Goal: Task Accomplishment & Management: Use online tool/utility

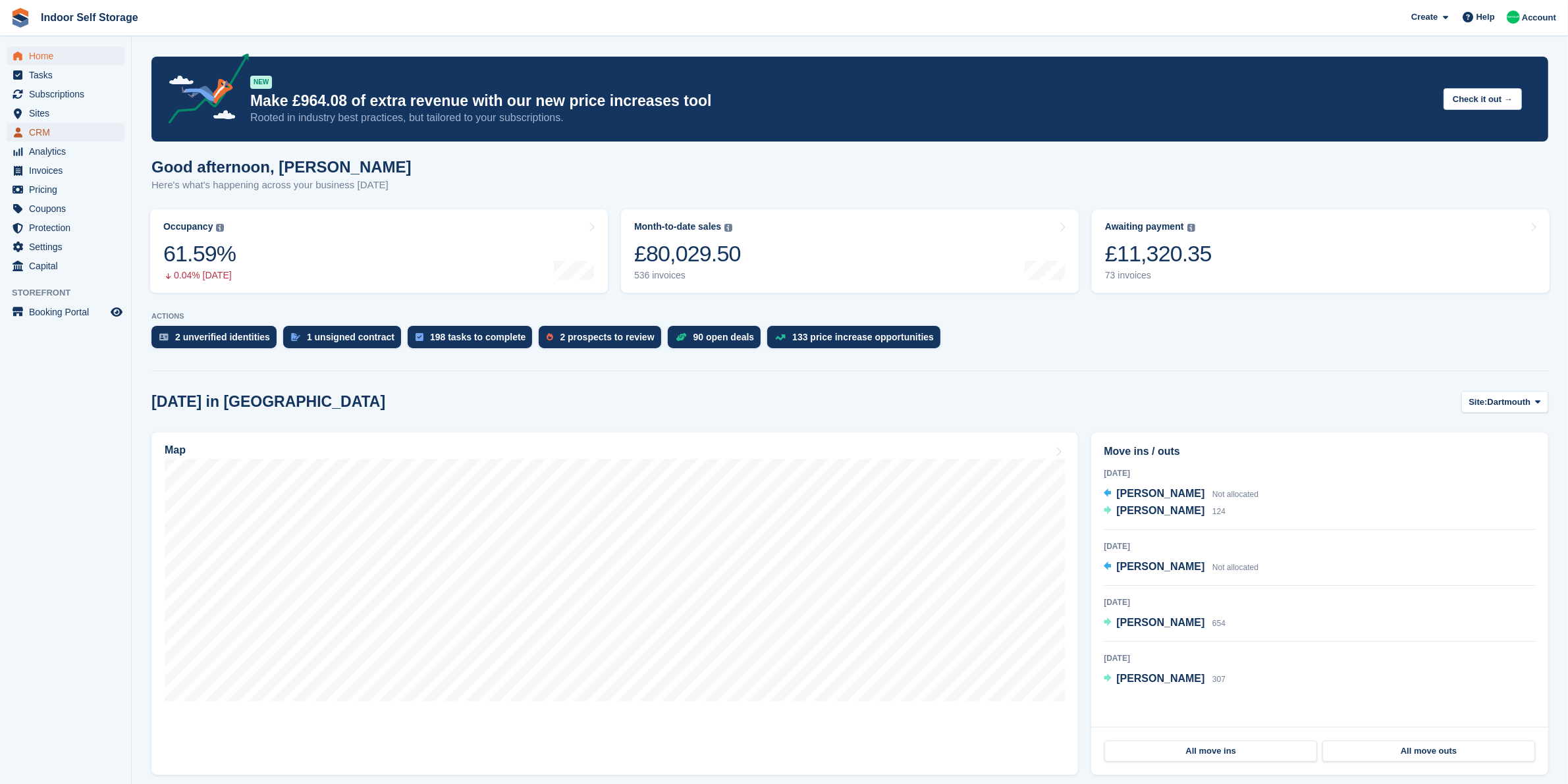
click at [77, 129] on span "CRM" at bounding box center [68, 132] width 79 height 19
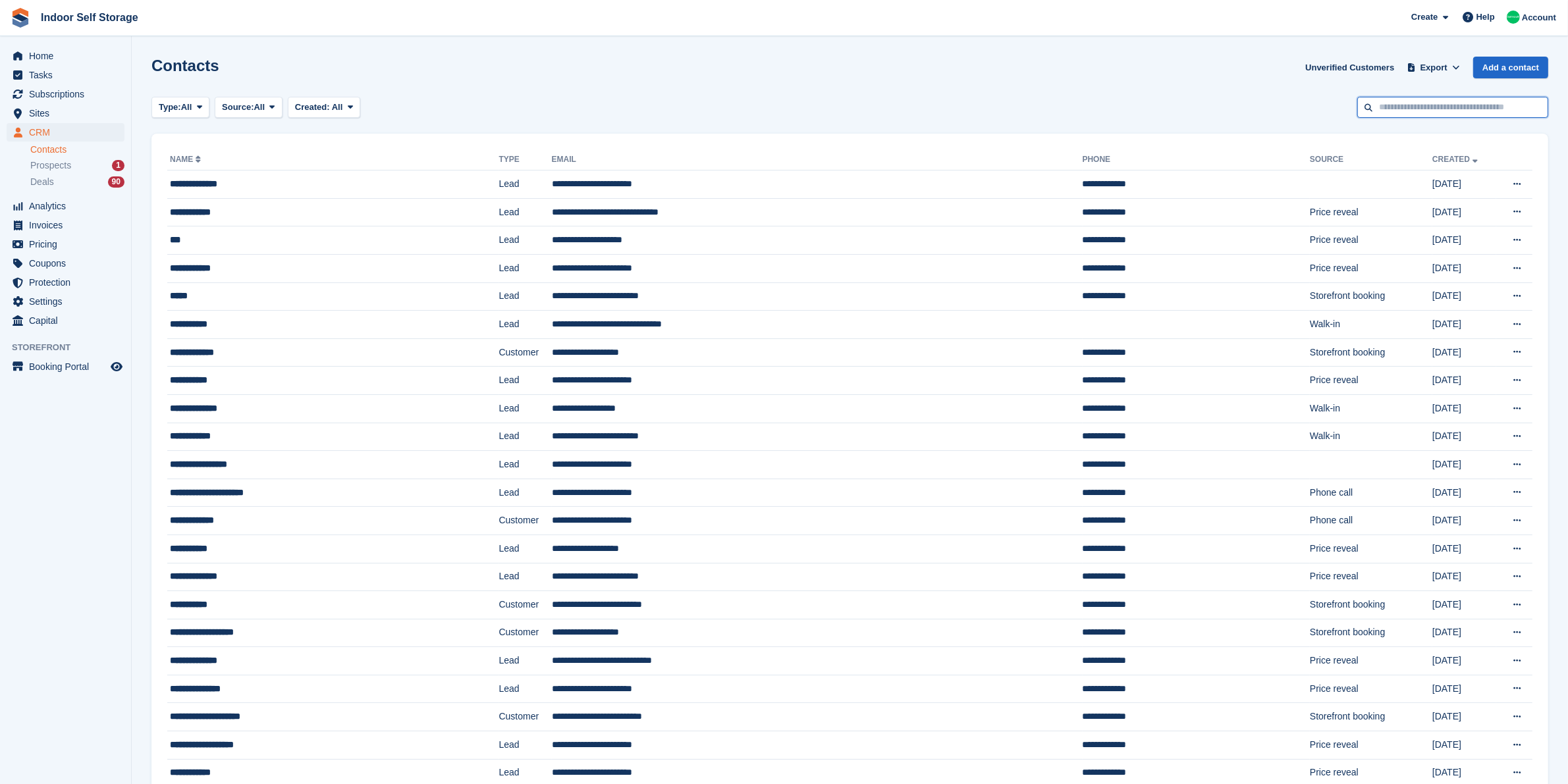
click at [1432, 109] on input "text" at bounding box center [1452, 108] width 191 height 22
type input "*******"
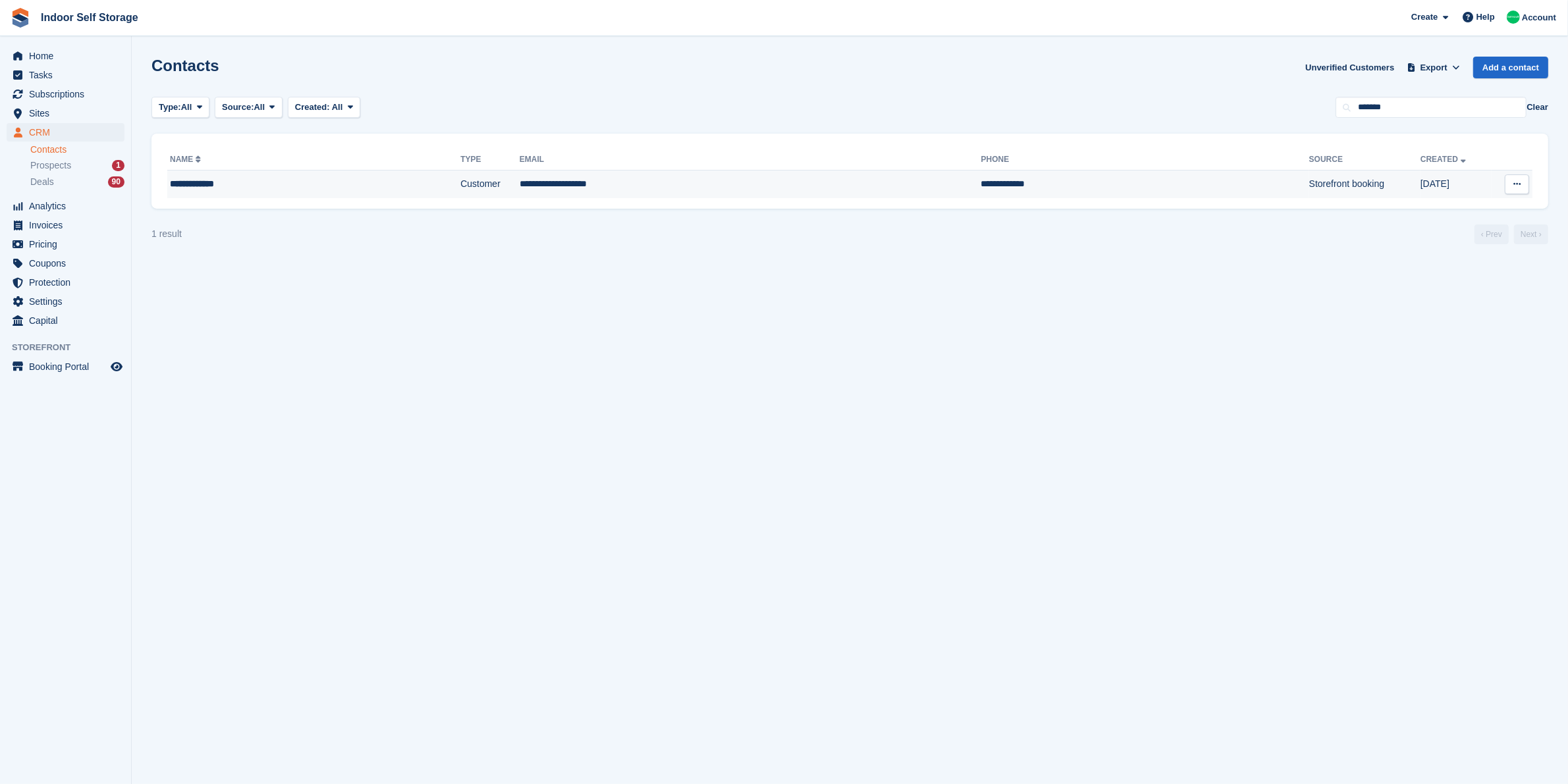
click at [778, 193] on td "**********" at bounding box center [750, 184] width 462 height 28
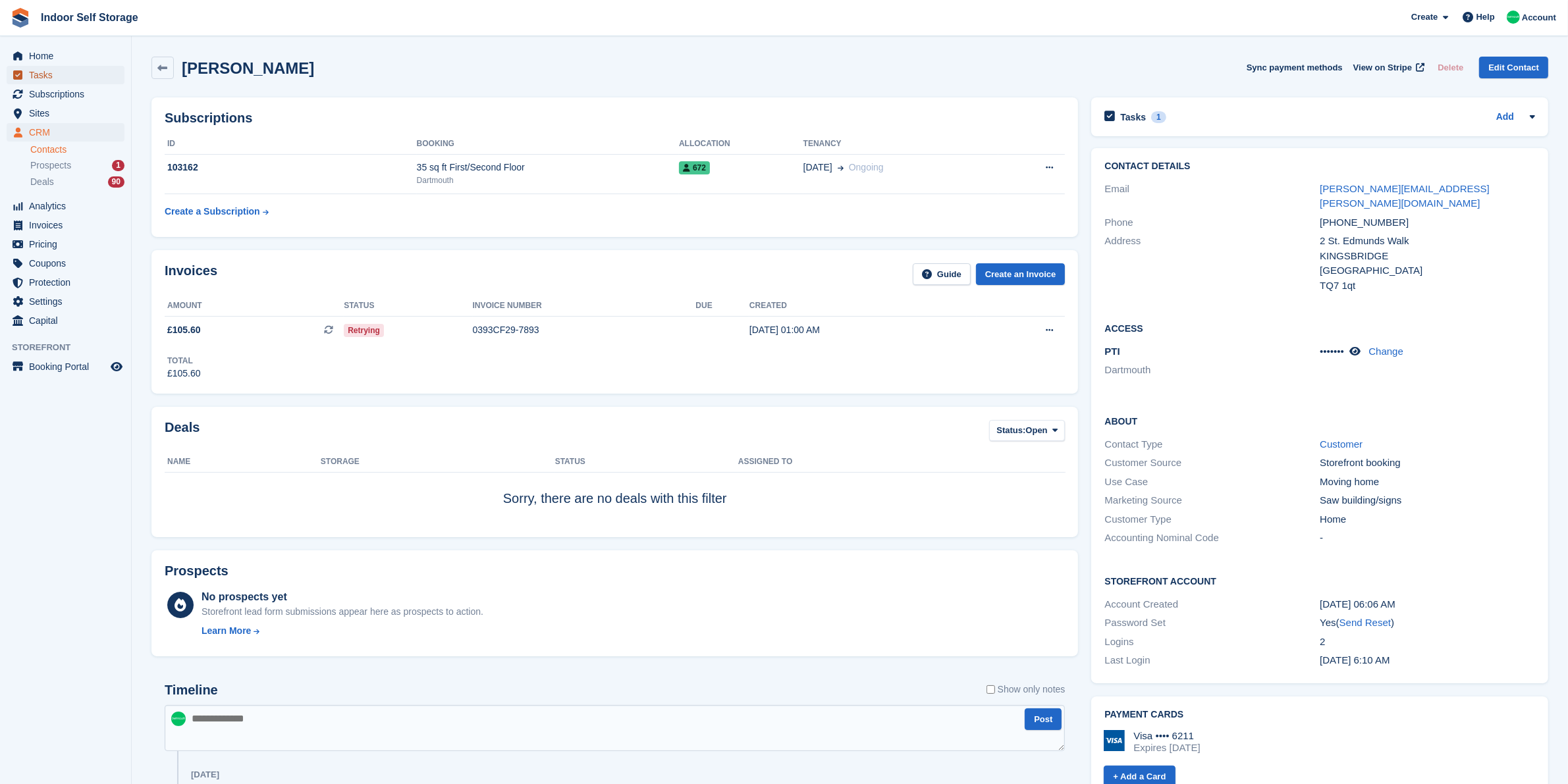
click at [73, 70] on span "Tasks" at bounding box center [68, 74] width 79 height 19
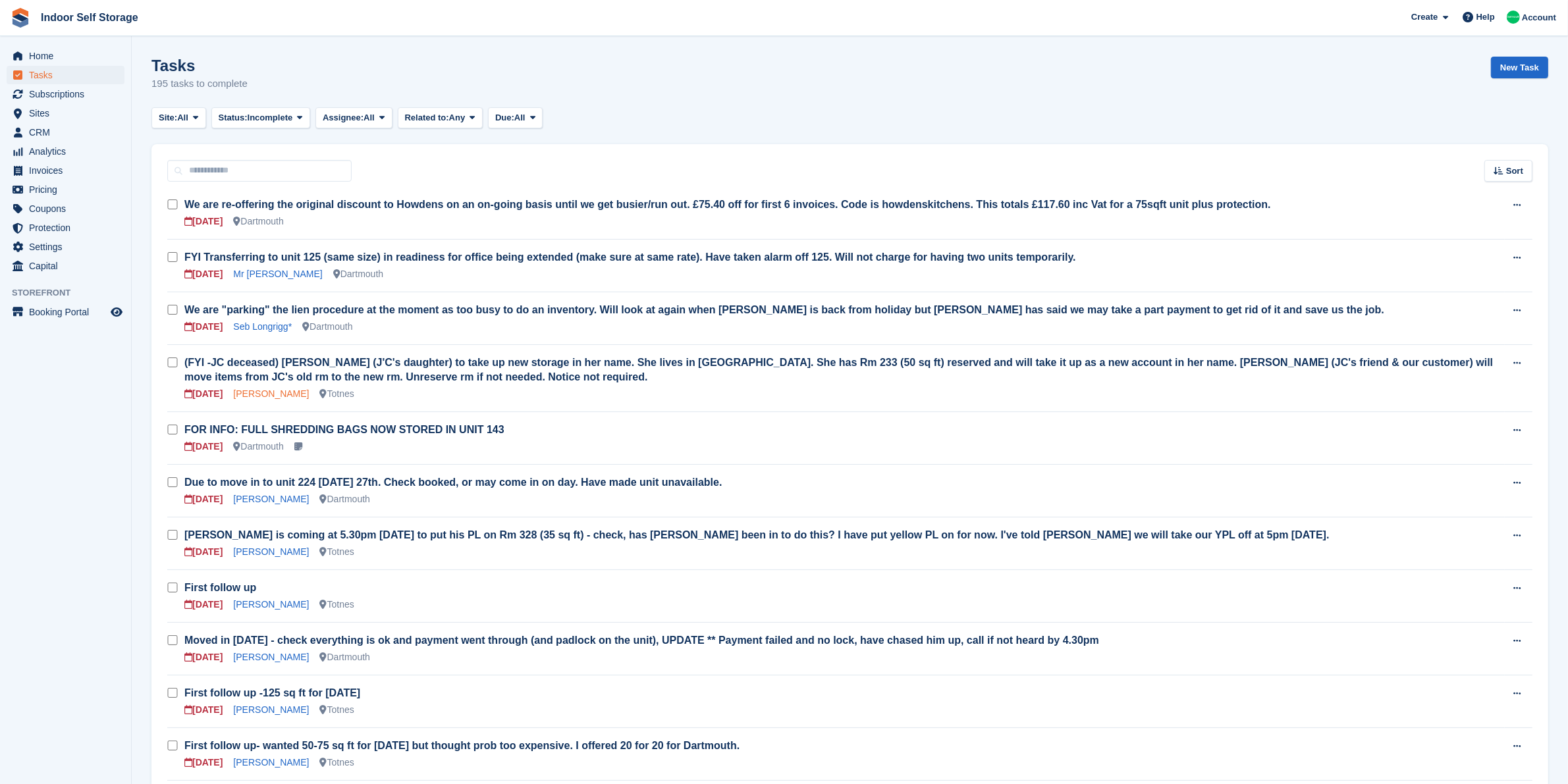
drag, startPoint x: 270, startPoint y: 393, endPoint x: 290, endPoint y: 395, distance: 20.1
click at [272, 393] on link "Jonathan Crinion" at bounding box center [270, 393] width 75 height 11
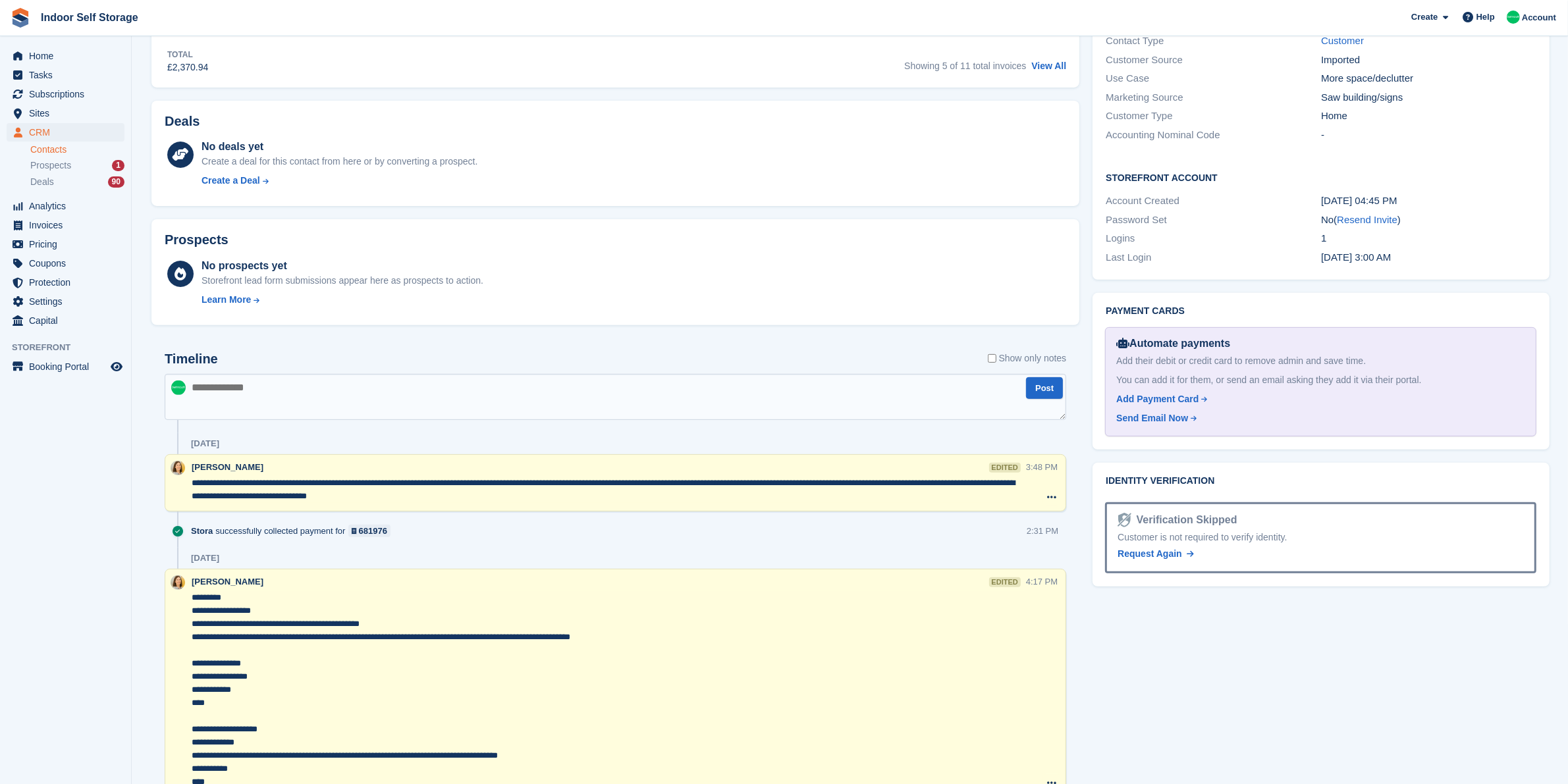
scroll to position [740, 0]
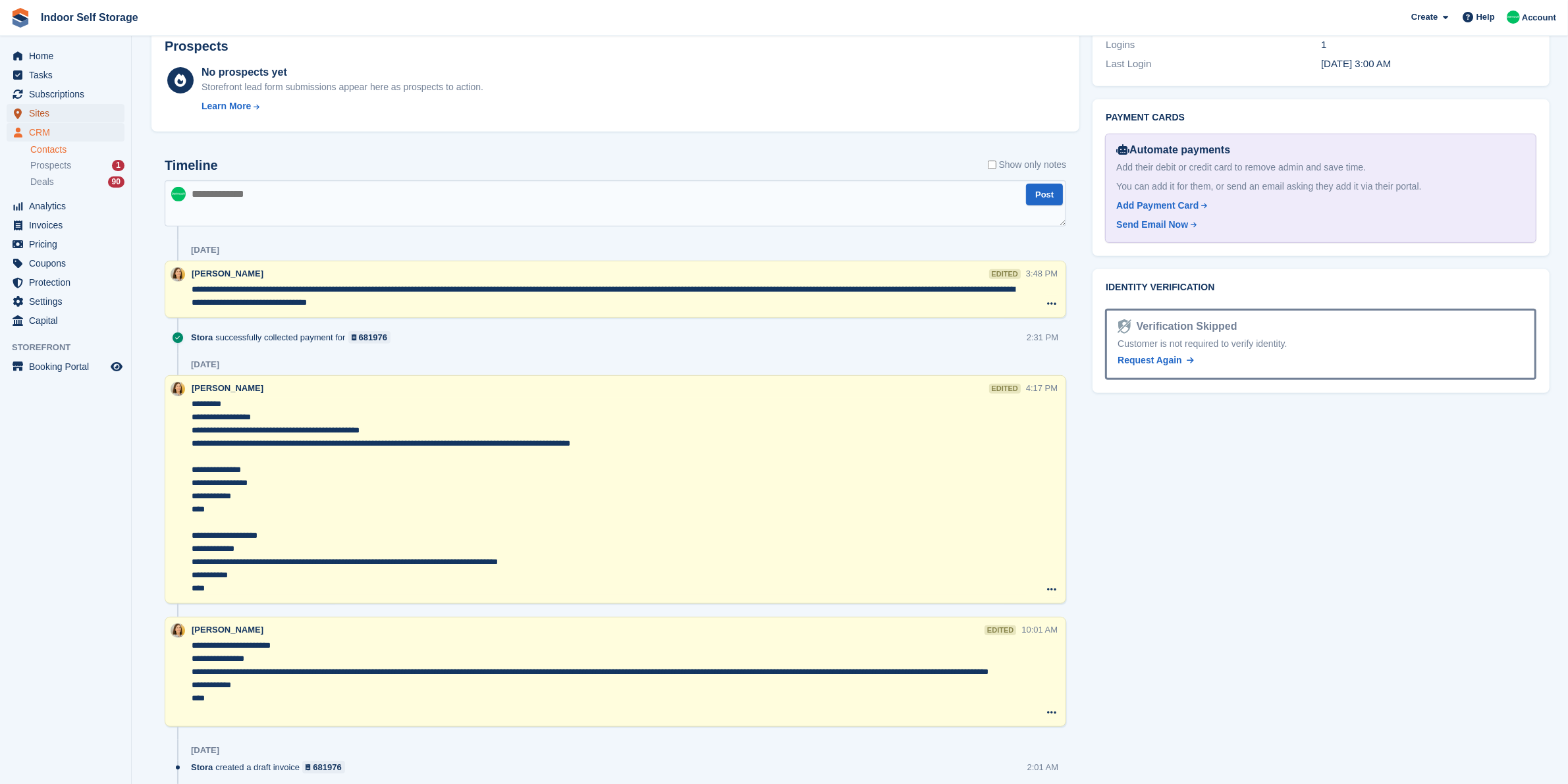
click at [86, 106] on span "Sites" at bounding box center [68, 113] width 79 height 19
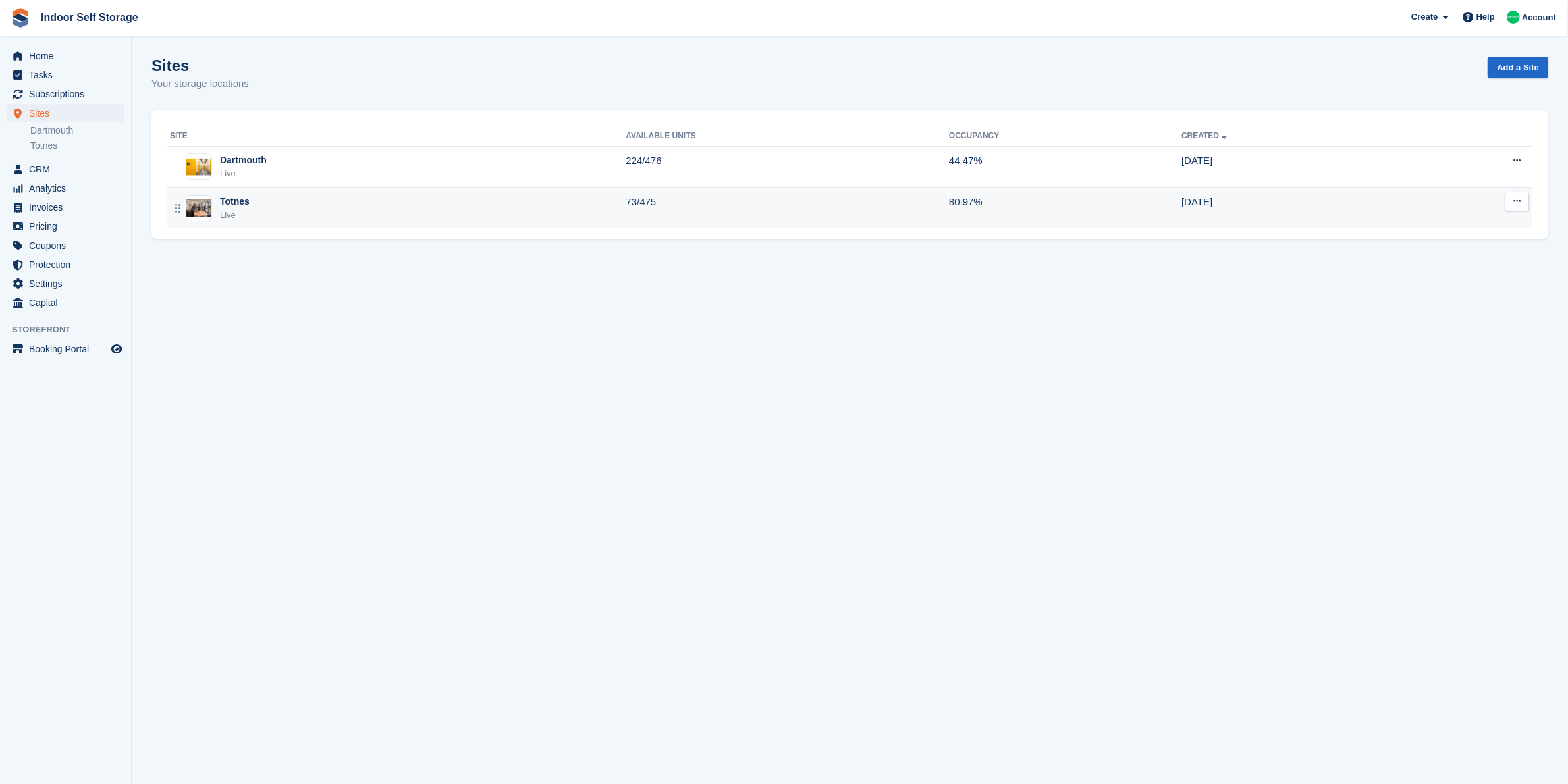
click at [375, 205] on div "Totnes Live" at bounding box center [397, 208] width 456 height 27
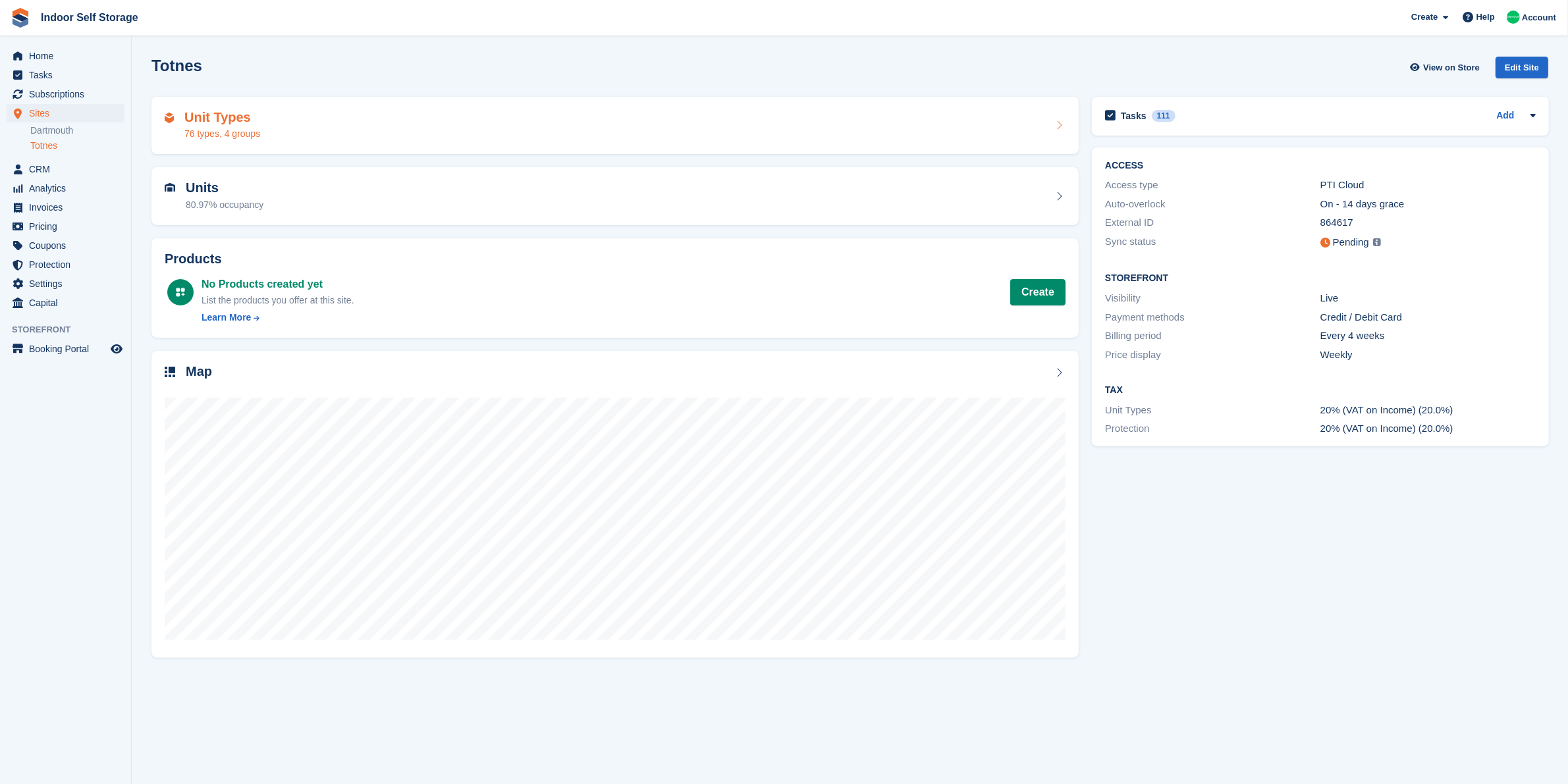
click at [354, 131] on div "Unit Types 76 types, 4 groups" at bounding box center [614, 126] width 900 height 32
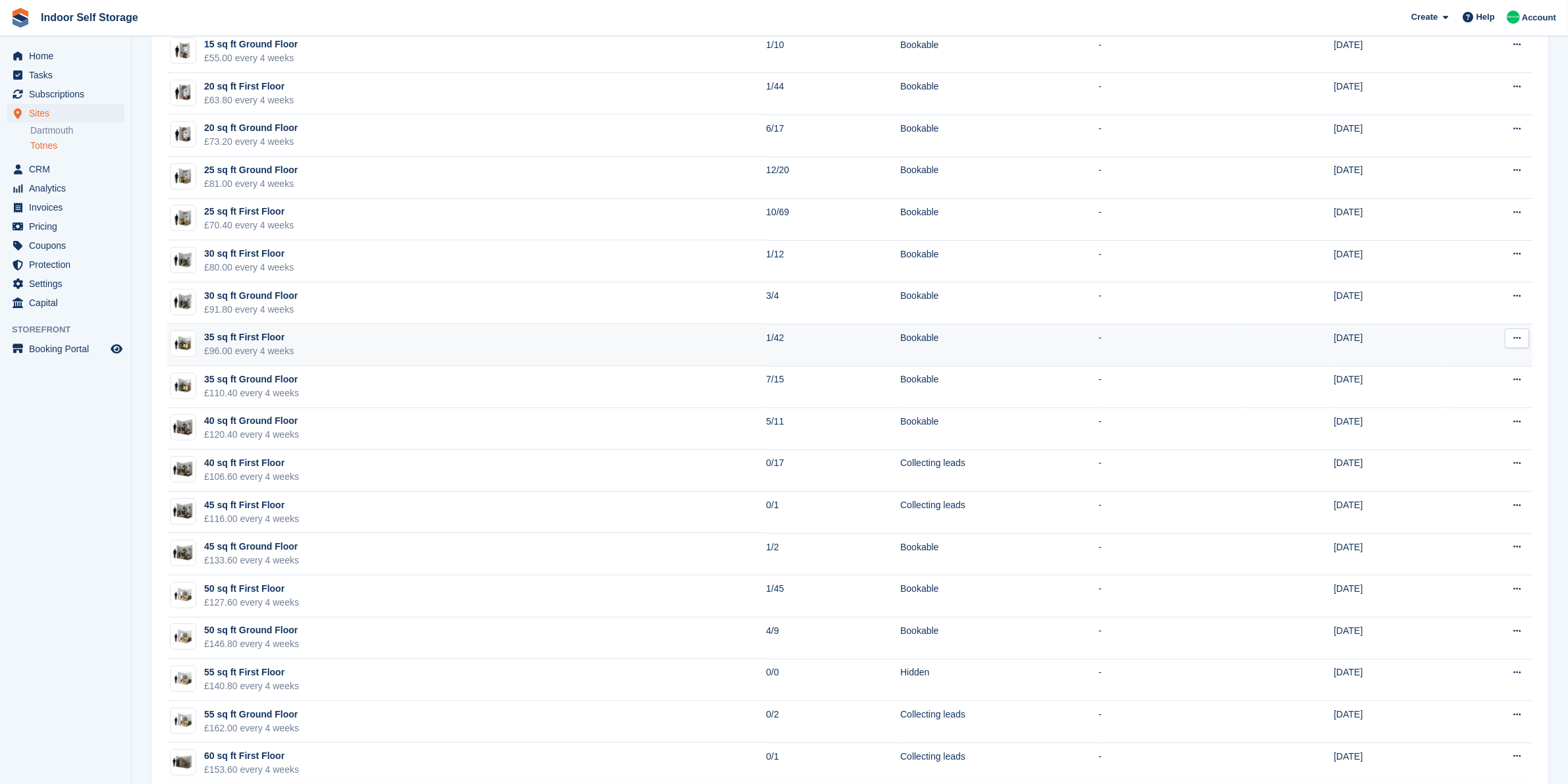
scroll to position [576, 0]
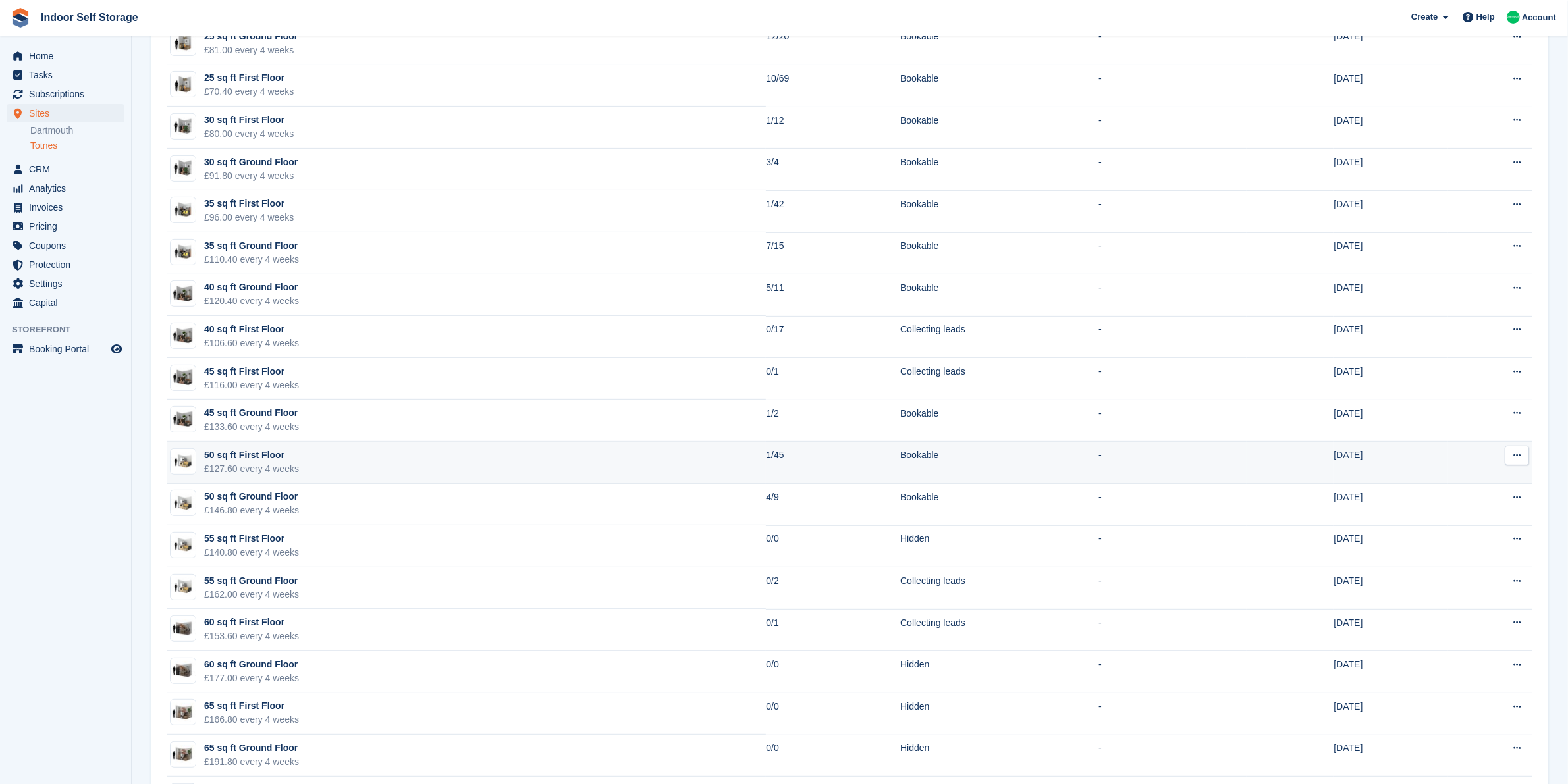
click at [422, 462] on td "50 sq ft First Floor £127.60 every 4 weeks" at bounding box center [467, 462] width 598 height 43
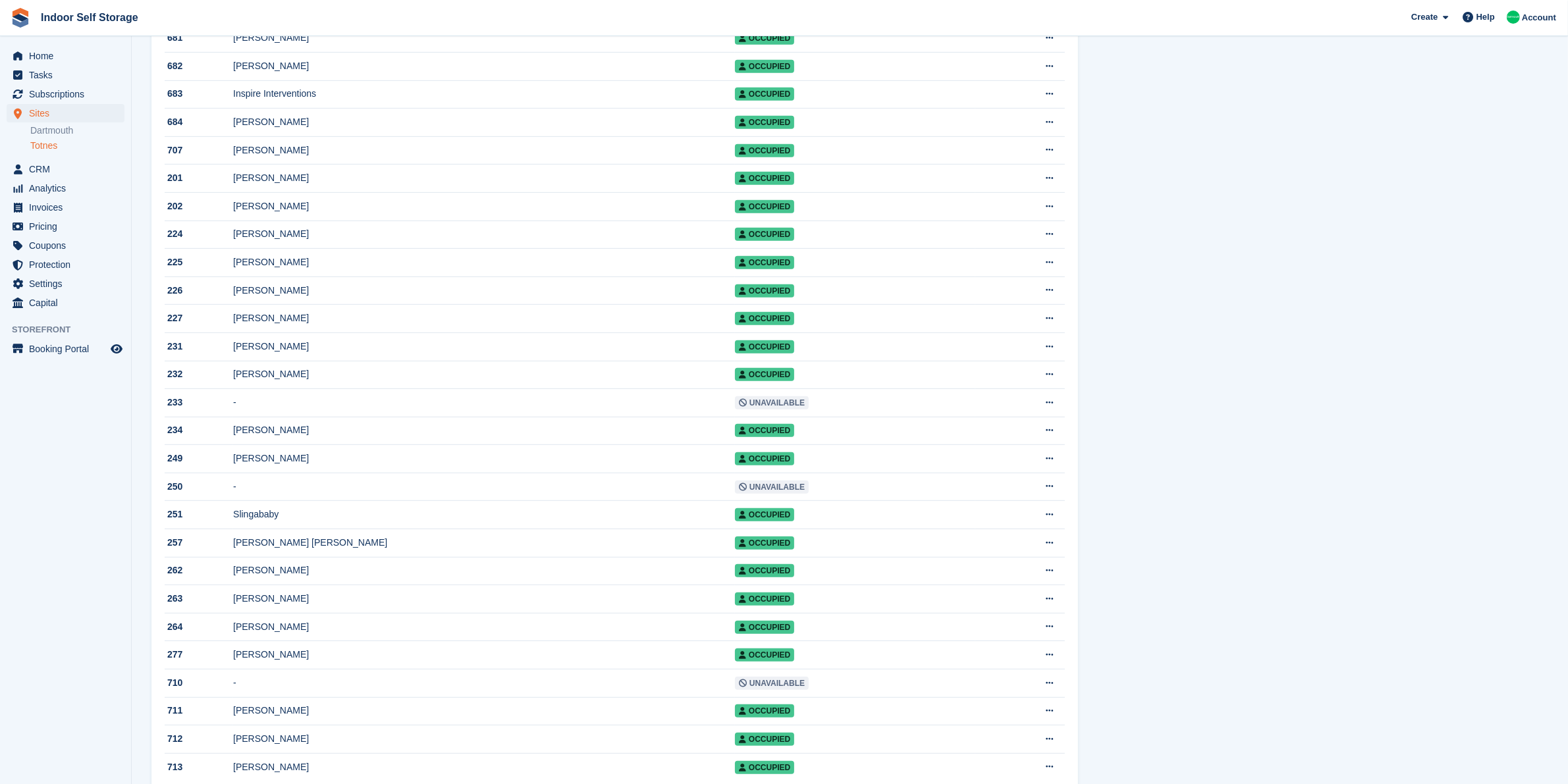
scroll to position [905, 0]
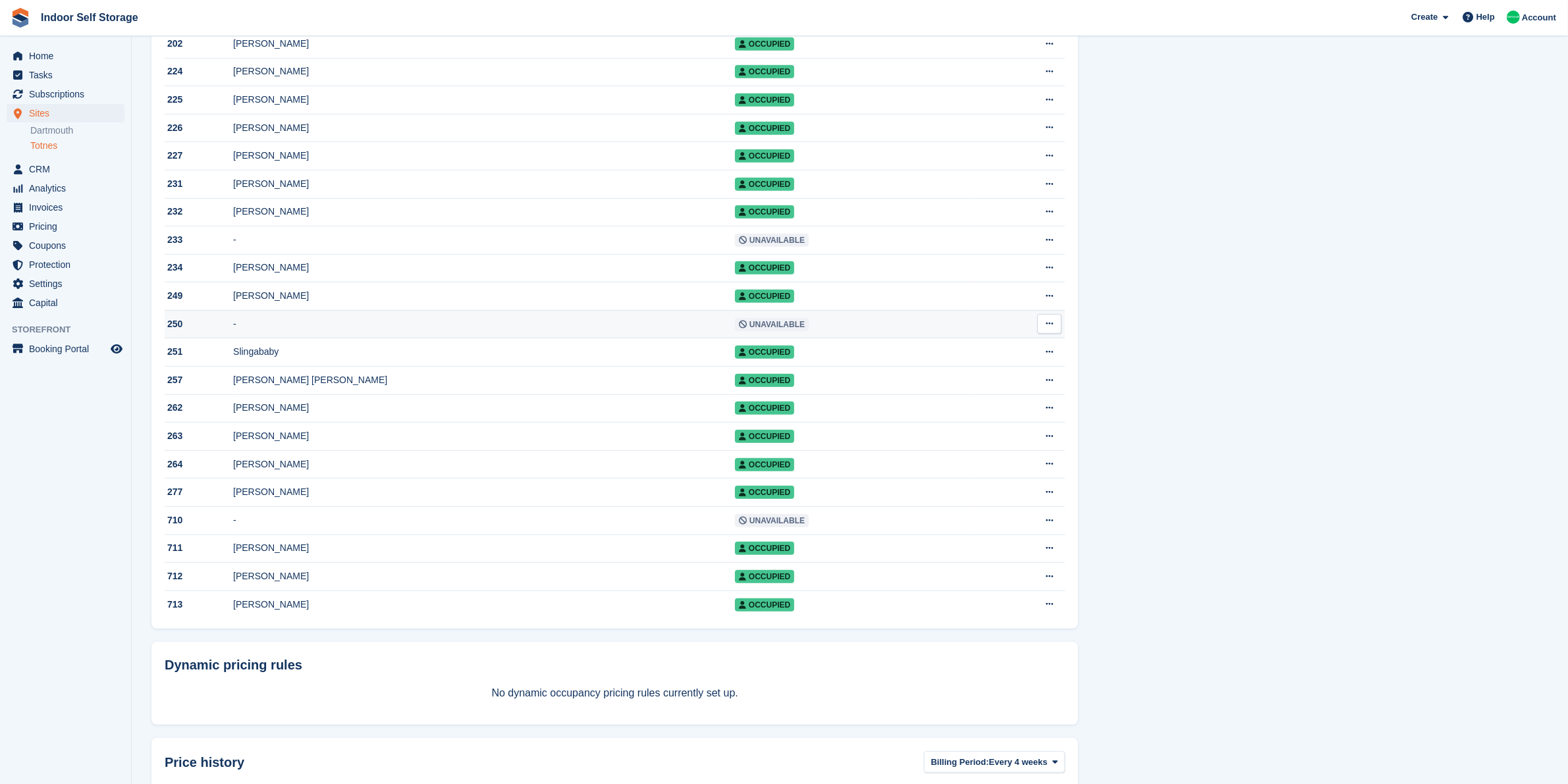
click at [586, 330] on td "-" at bounding box center [483, 324] width 501 height 29
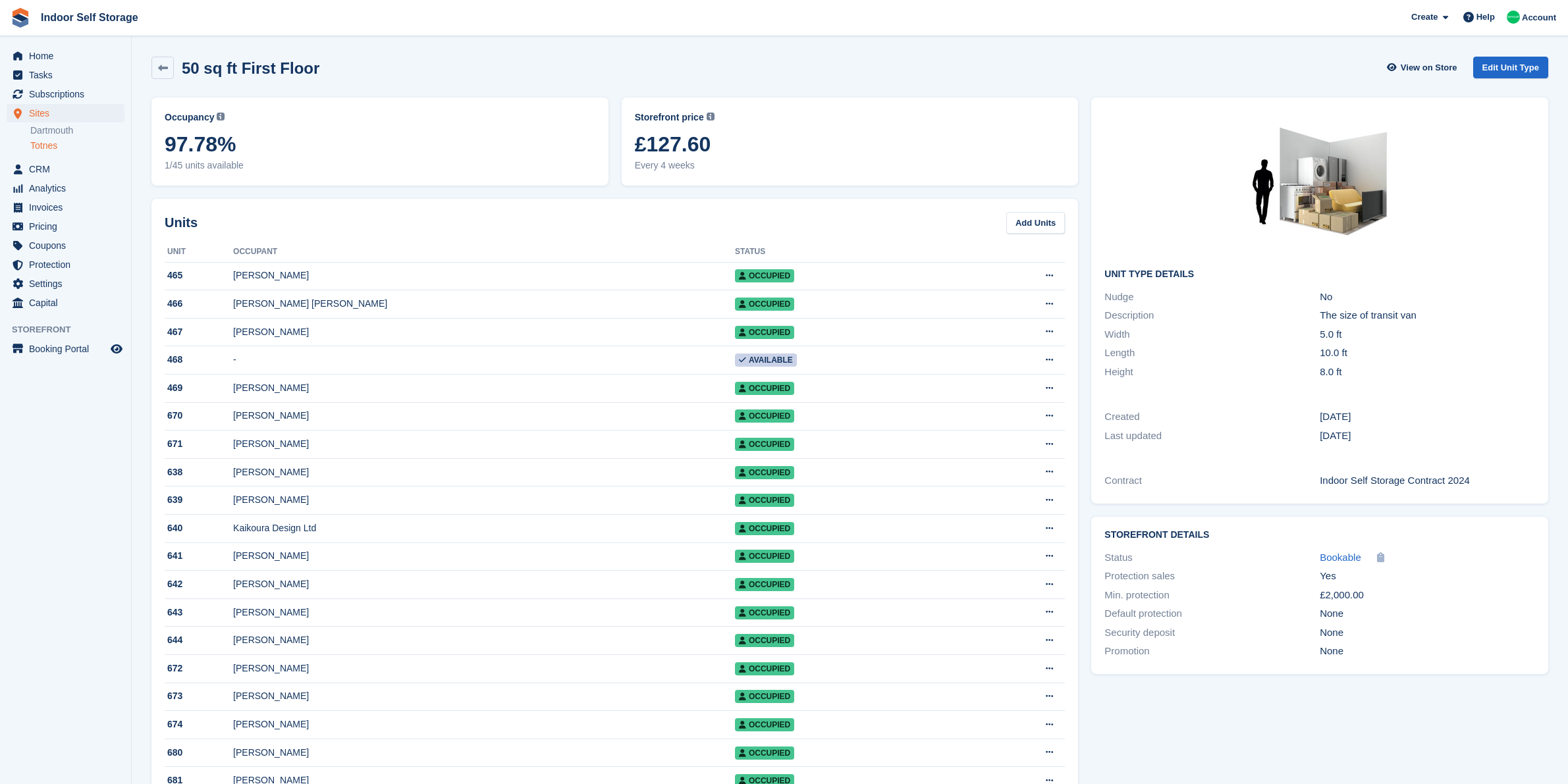
scroll to position [905, 0]
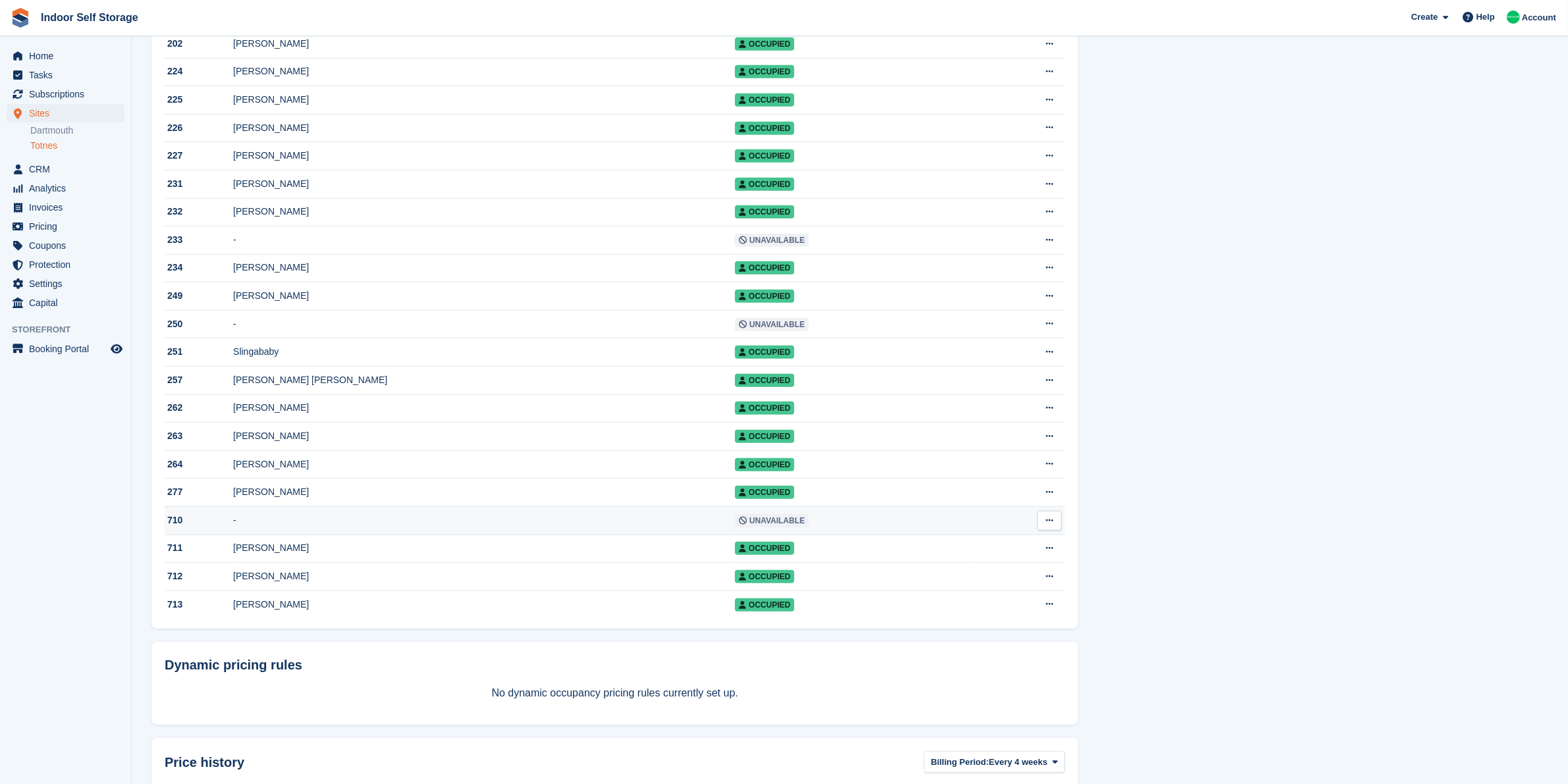
click at [574, 527] on td "-" at bounding box center [483, 521] width 501 height 29
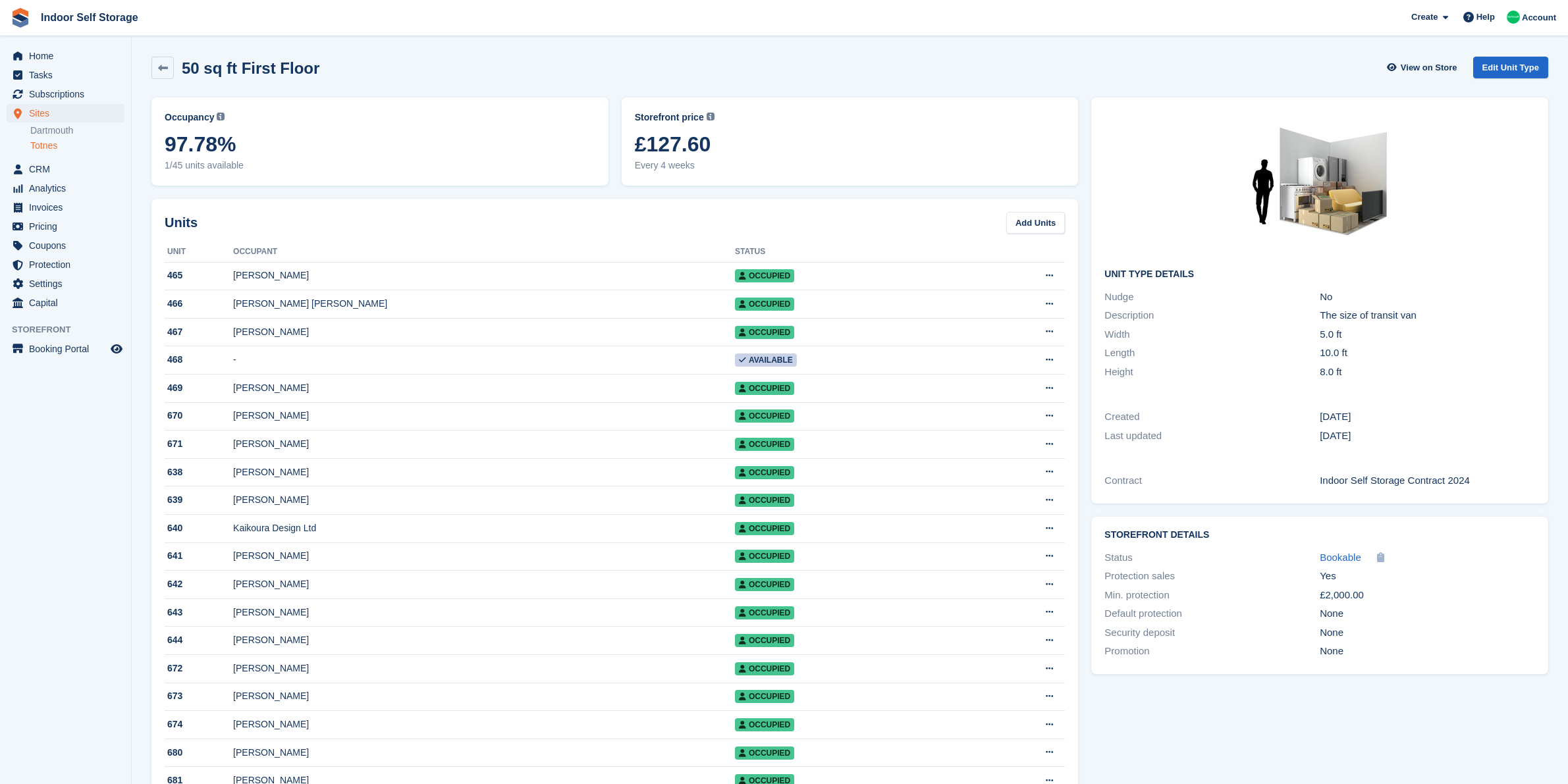
scroll to position [905, 0]
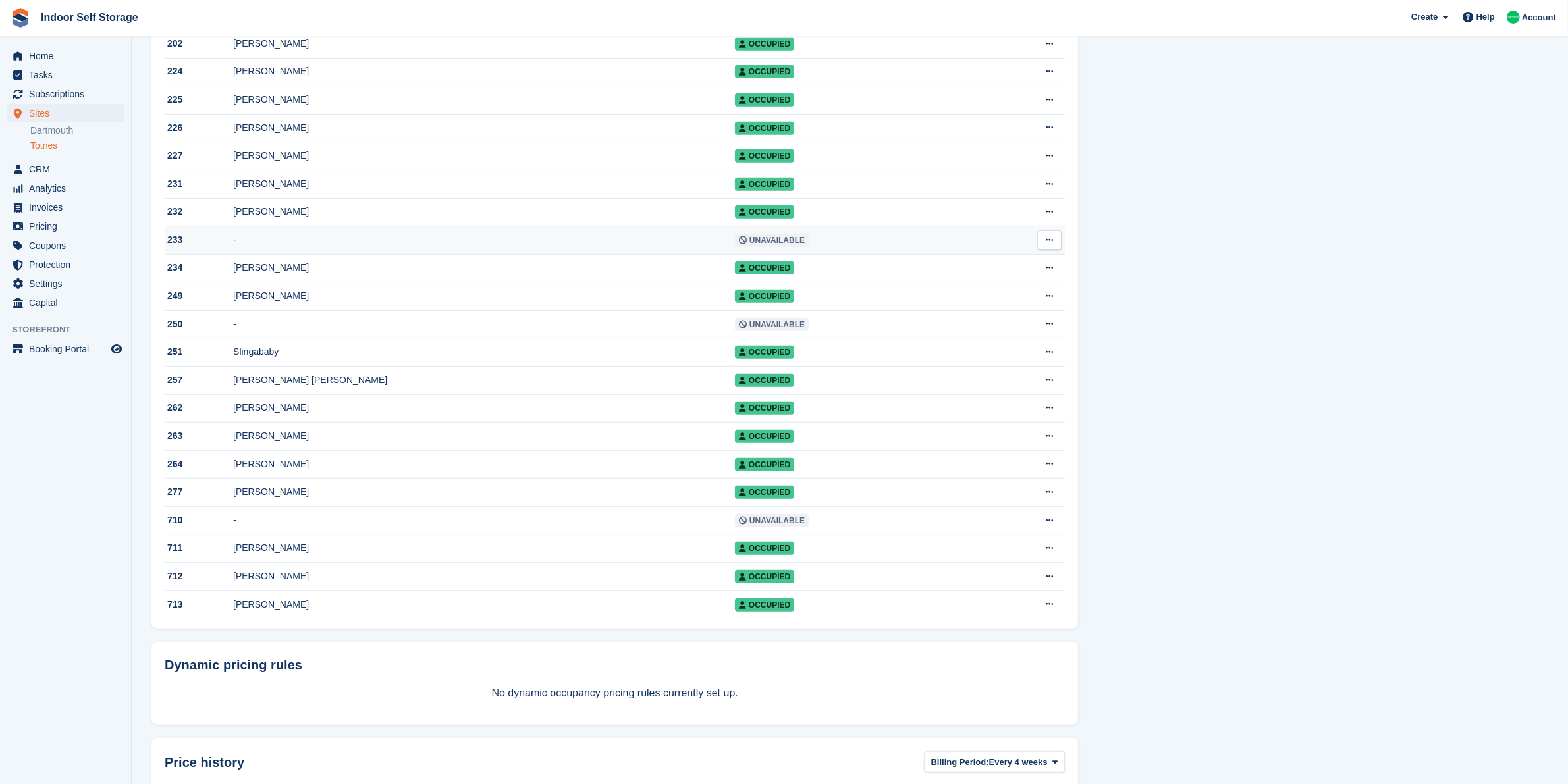
click at [505, 241] on td "-" at bounding box center [483, 241] width 501 height 29
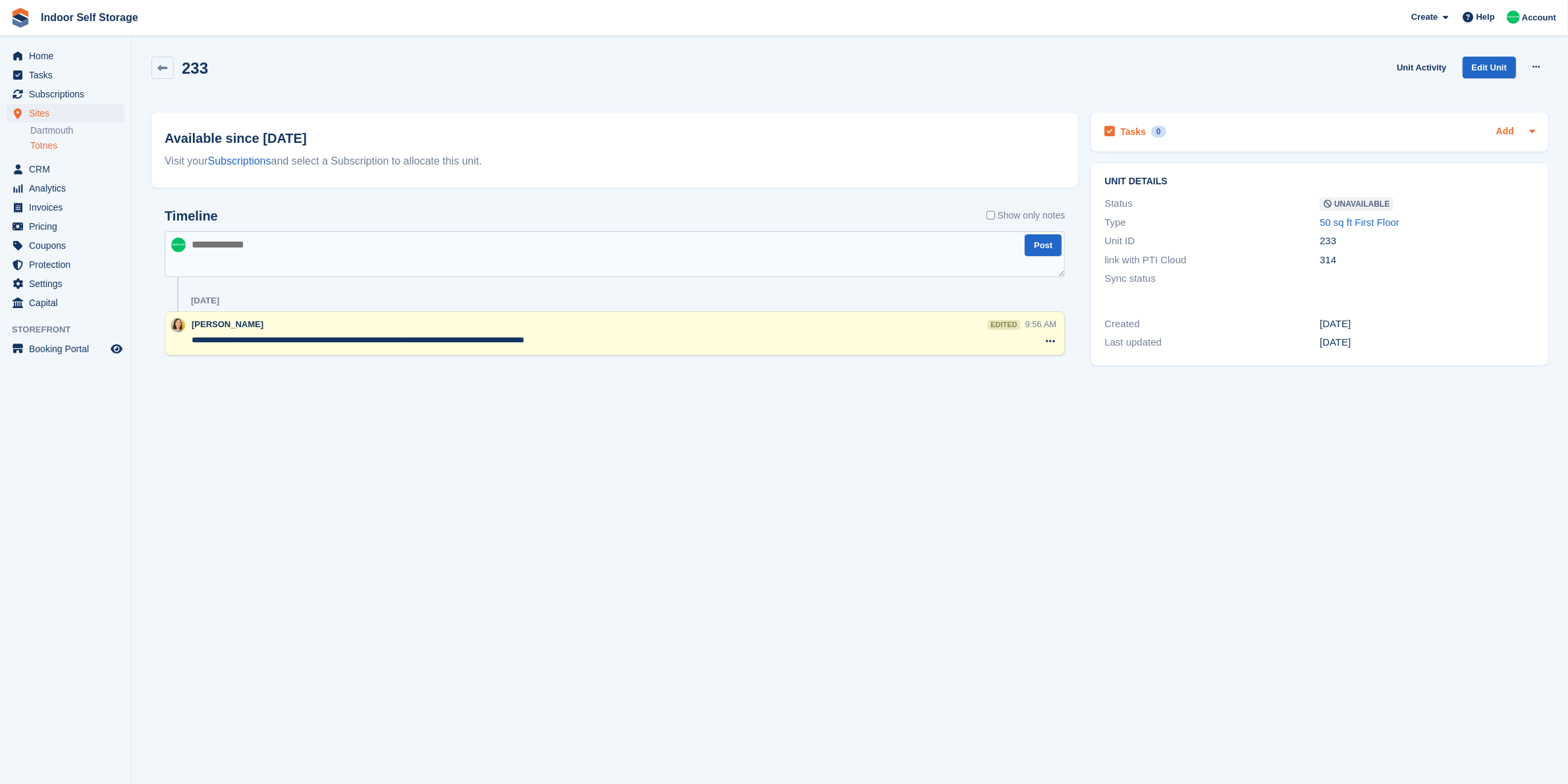
click at [1505, 129] on link "Add" at bounding box center [1505, 132] width 18 height 15
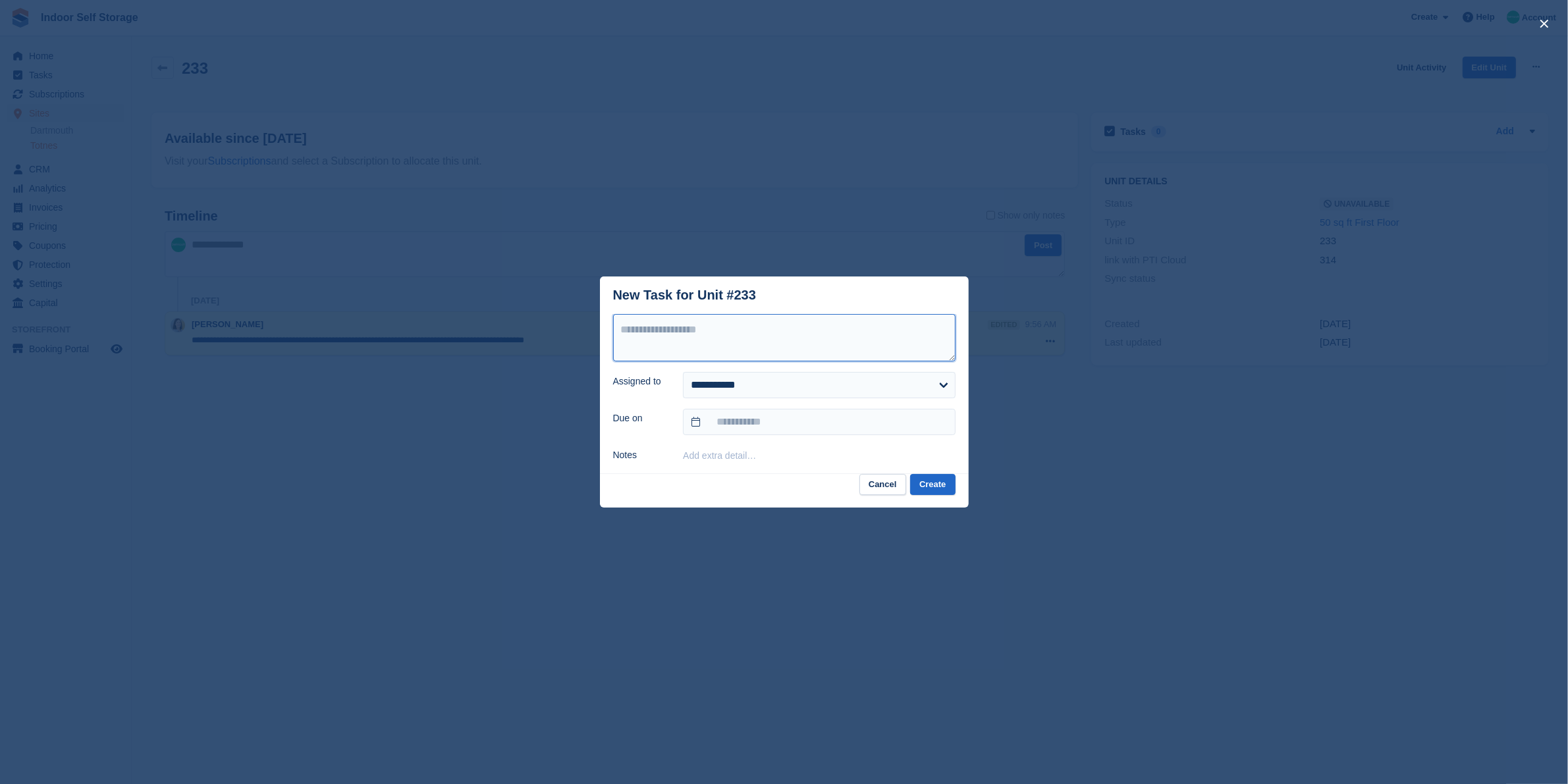
drag, startPoint x: 892, startPoint y: 338, endPoint x: 839, endPoint y: 308, distance: 60.9
click at [892, 337] on textarea at bounding box center [784, 338] width 343 height 48
type textarea "**********"
click at [875, 418] on input "text" at bounding box center [818, 422] width 272 height 27
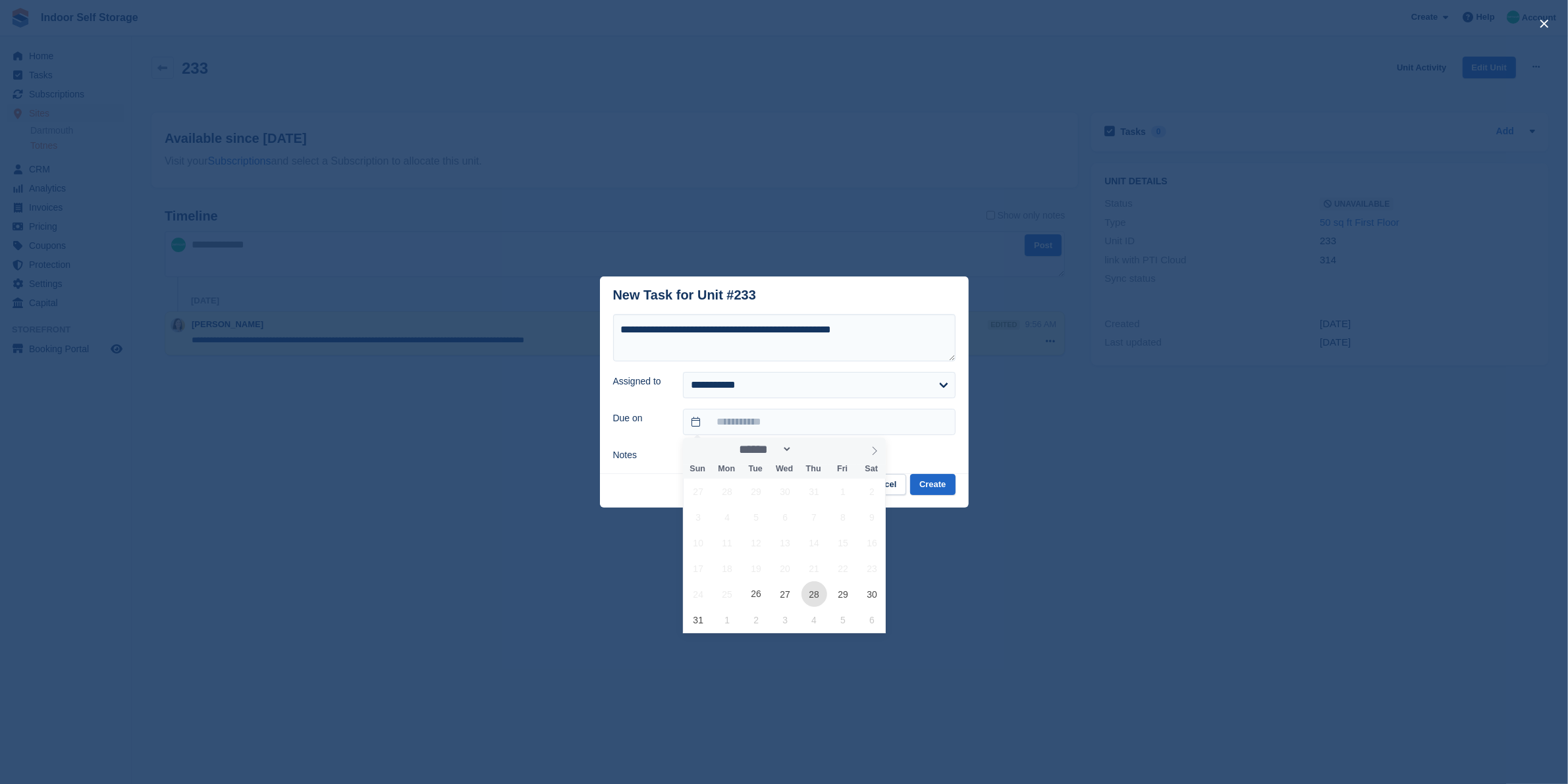
click at [820, 596] on span "28" at bounding box center [814, 594] width 26 height 26
type input "**********"
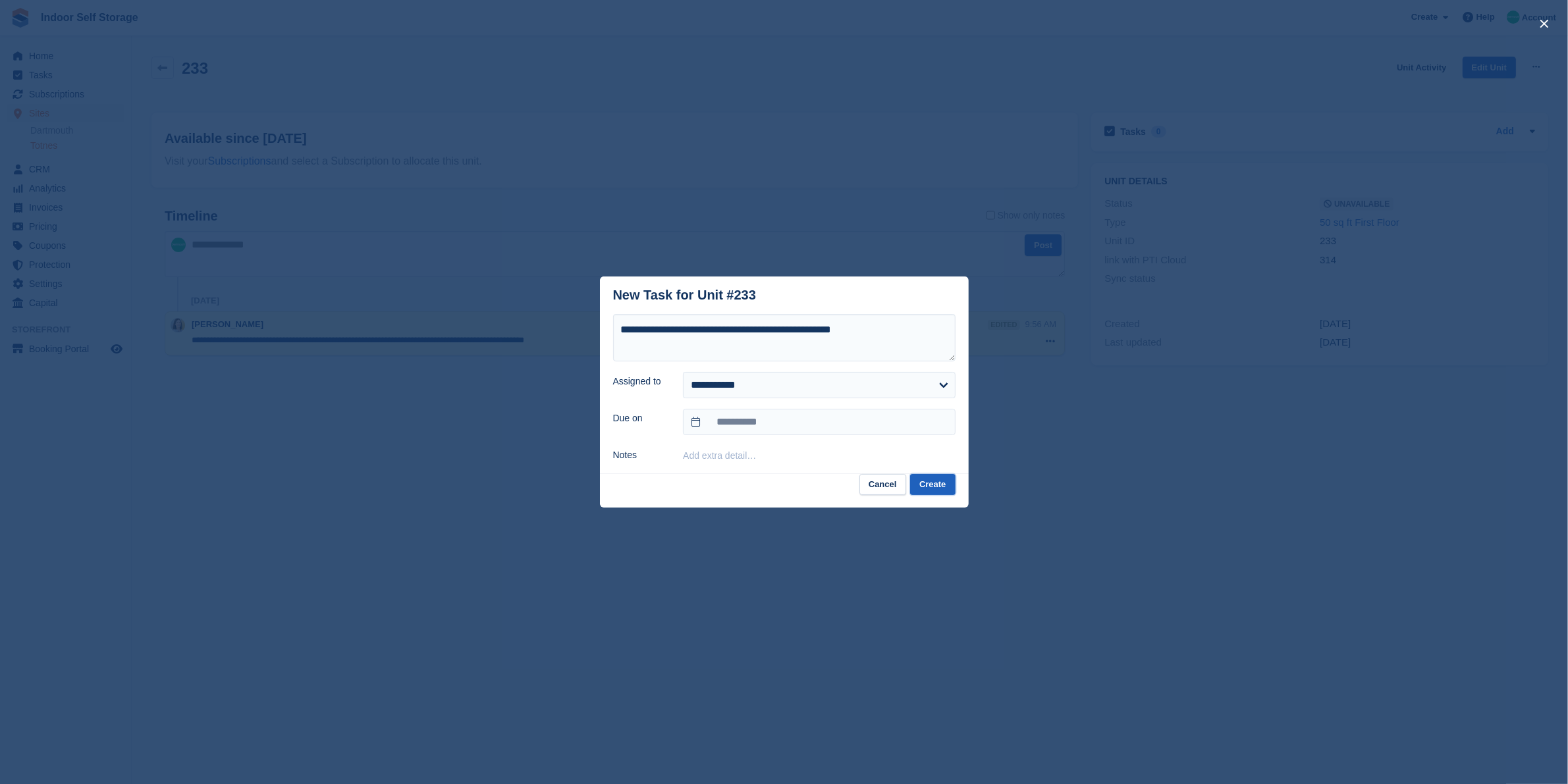
click at [939, 487] on button "Create" at bounding box center [932, 485] width 45 height 22
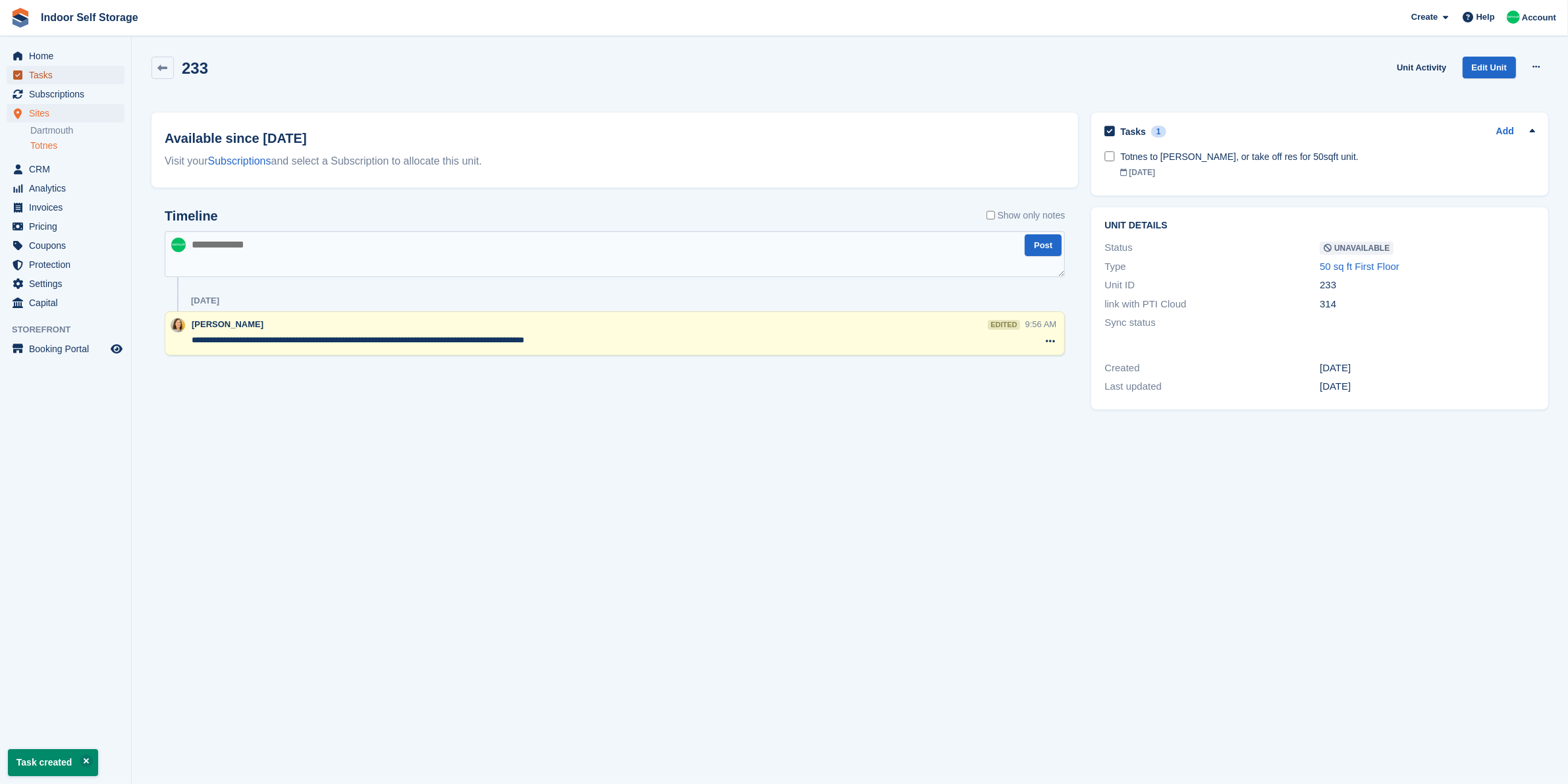
click at [62, 71] on span "Tasks" at bounding box center [68, 74] width 79 height 19
